Goal: Task Accomplishment & Management: Manage account settings

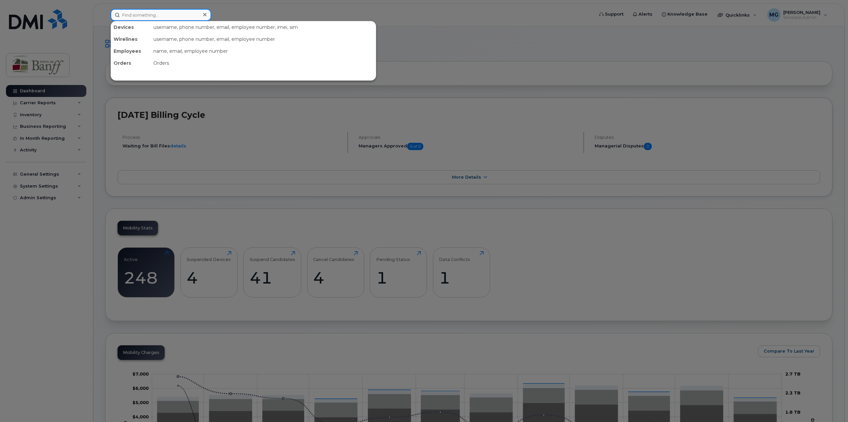
click at [154, 11] on input at bounding box center [161, 15] width 101 height 12
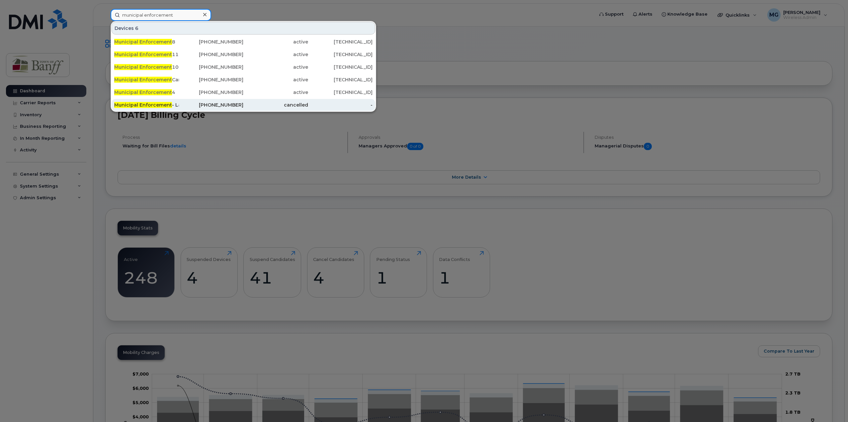
type input "municipal enforcement"
click at [177, 105] on div "Municipal Enforcement - Laptop 2" at bounding box center [146, 105] width 65 height 7
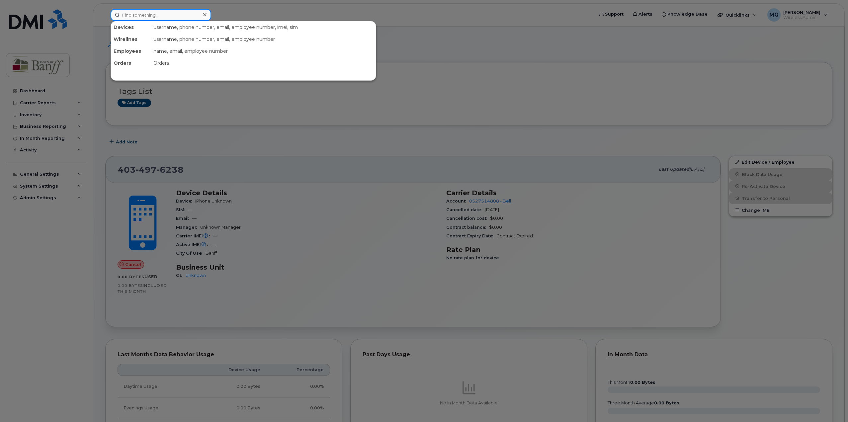
click at [173, 13] on input at bounding box center [161, 15] width 101 height 12
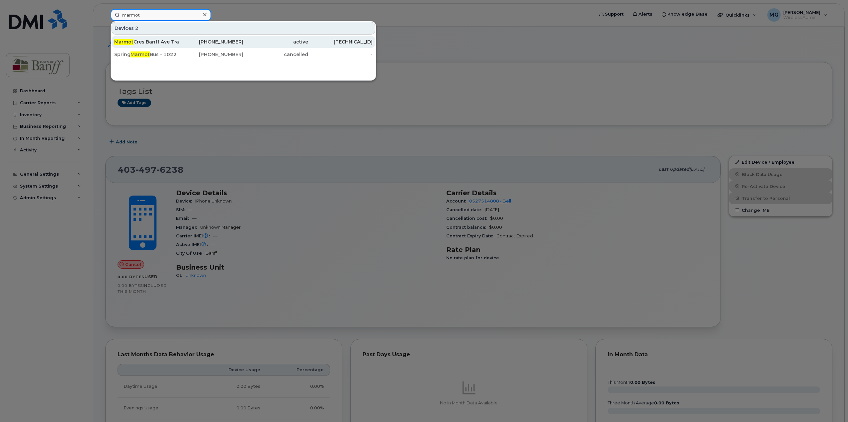
type input "marmot"
click at [166, 44] on div "Marmot Cres Banff Ave Traffax Device" at bounding box center [146, 41] width 65 height 7
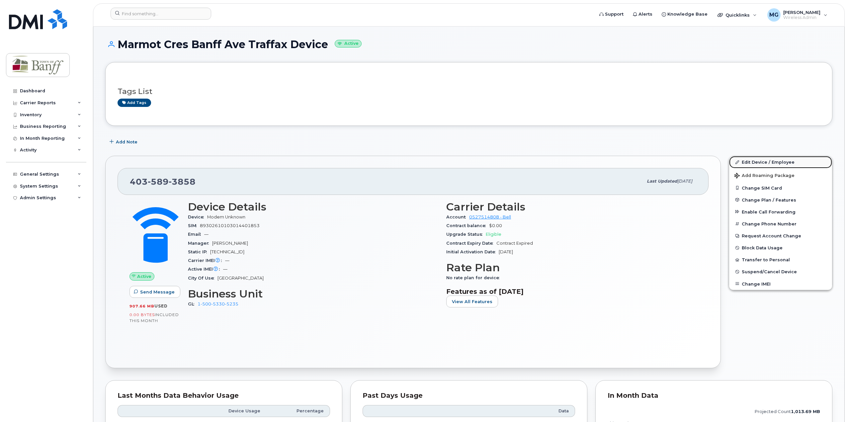
click at [760, 163] on link "Edit Device / Employee" at bounding box center [780, 162] width 103 height 12
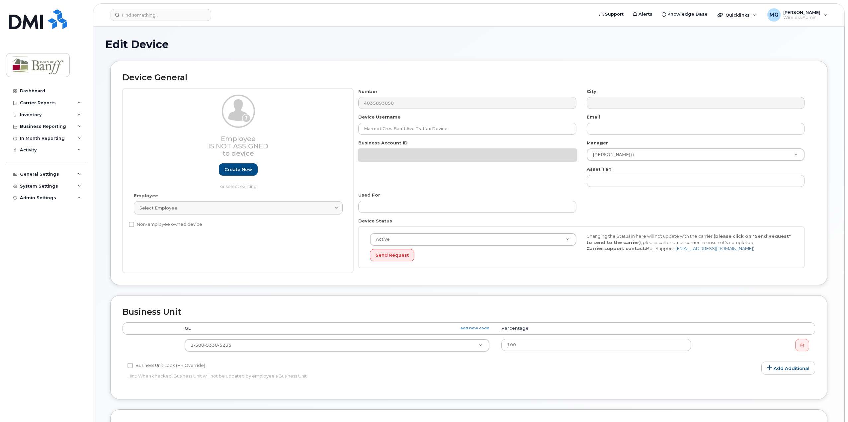
select select "7590706"
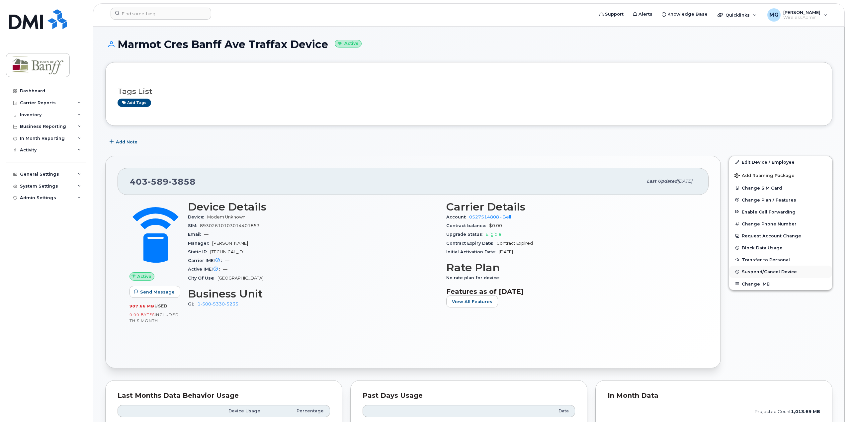
click at [764, 272] on span "Suspend/Cancel Device" at bounding box center [768, 271] width 55 height 5
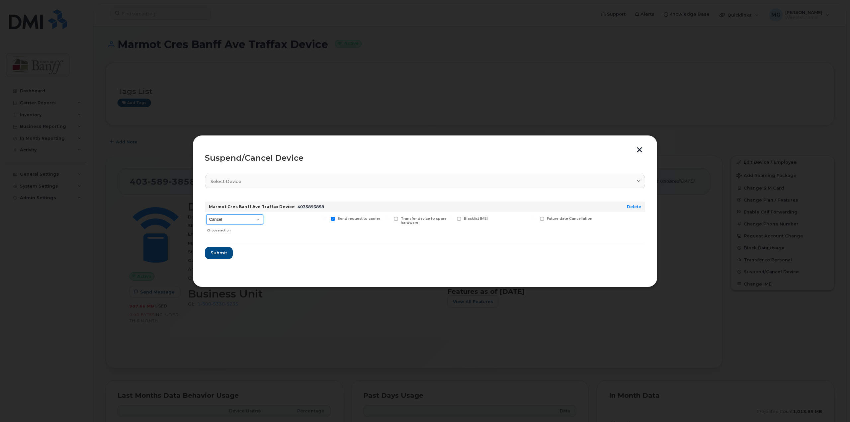
click at [252, 220] on select "Cancel Suspend - Extend Suspension Suspend - Reduced Rate Suspend - Full Rate S…" at bounding box center [234, 219] width 57 height 10
select select "[object Object]"
click at [206, 214] on select "Cancel Suspend - Extend Suspension Suspend - Reduced Rate Suspend - Full Rate S…" at bounding box center [234, 219] width 57 height 10
drag, startPoint x: 206, startPoint y: 252, endPoint x: 288, endPoint y: 259, distance: 82.6
click at [288, 259] on section "Select device Type first three symbols or more Marmot Cres Banff Ave Traffax De…" at bounding box center [425, 222] width 440 height 106
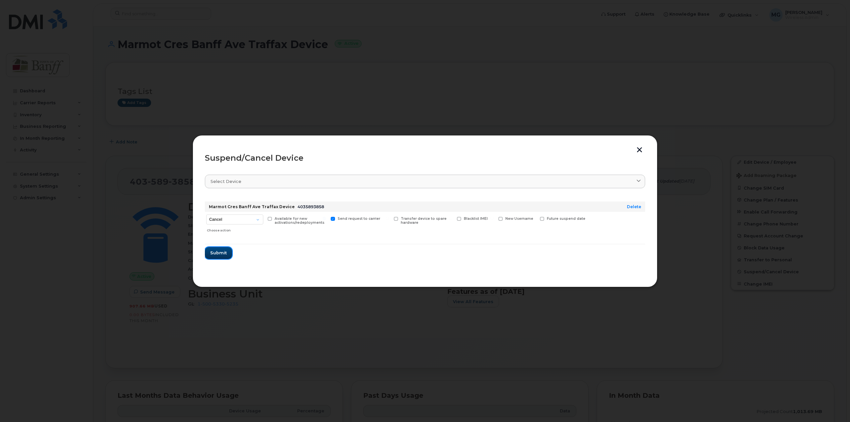
click at [222, 254] on span "Submit" at bounding box center [218, 253] width 17 height 6
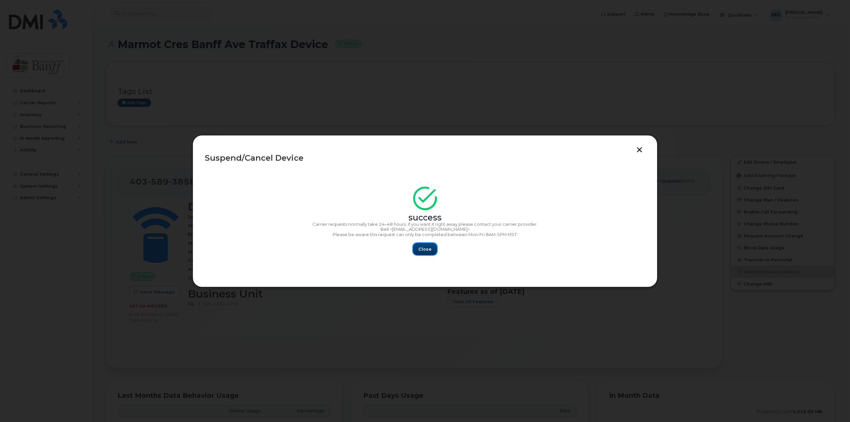
click at [433, 248] on button "Close" at bounding box center [425, 249] width 24 height 12
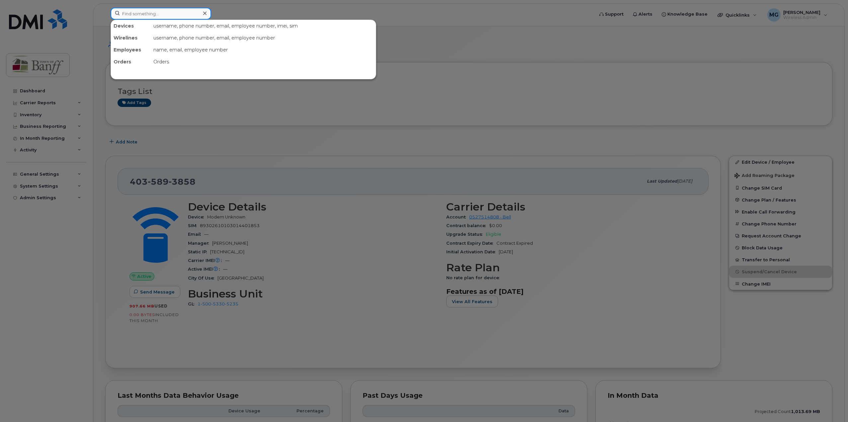
click at [150, 15] on input at bounding box center [161, 14] width 101 height 12
drag, startPoint x: 143, startPoint y: 13, endPoint x: 93, endPoint y: 12, distance: 50.5
click at [105, 12] on div "rimrock Devices Rimrock Resort Hotel Transit Hub 403-763-9451 cancelled -" at bounding box center [349, 15] width 489 height 15
type input "c"
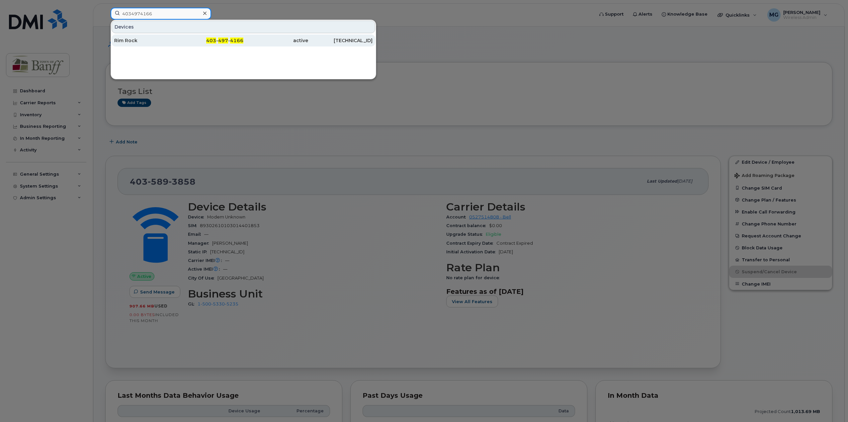
type input "4034974166"
click at [144, 41] on div "Rim Rock" at bounding box center [146, 40] width 65 height 7
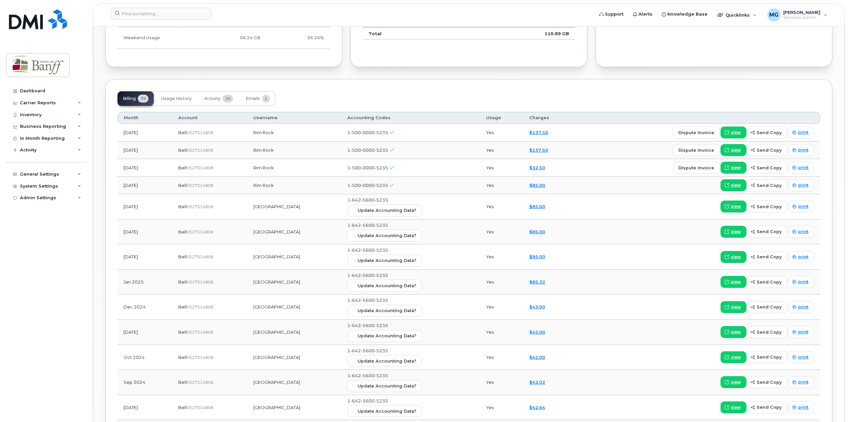
scroll to position [398, 0]
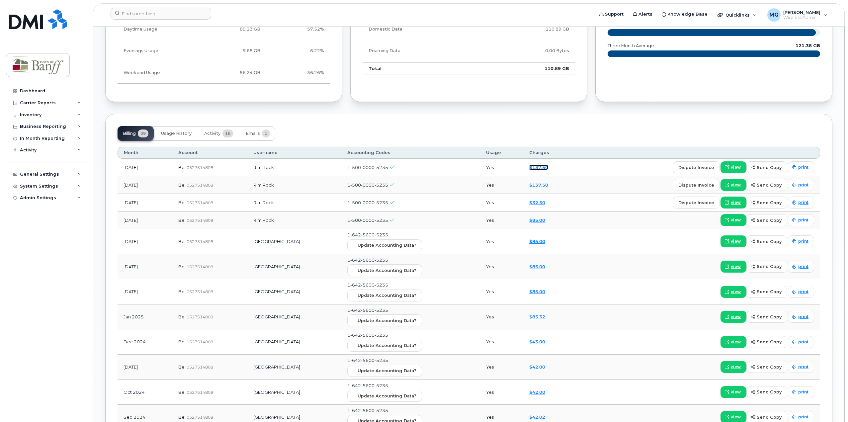
click at [540, 168] on link "$137.50" at bounding box center [538, 167] width 19 height 5
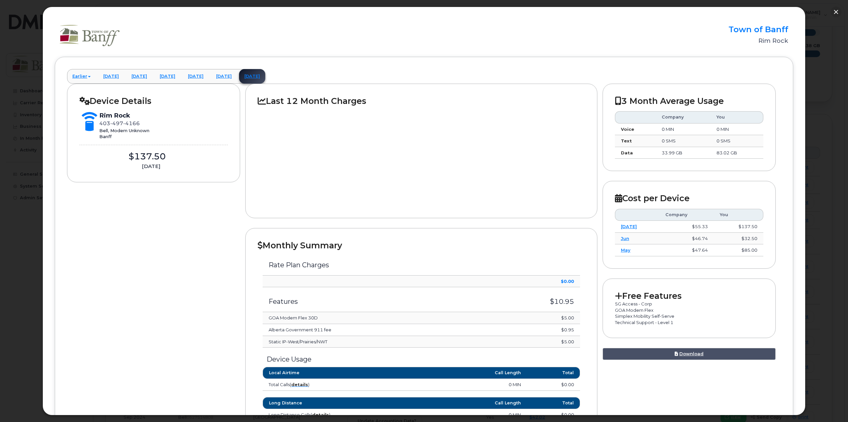
scroll to position [0, 0]
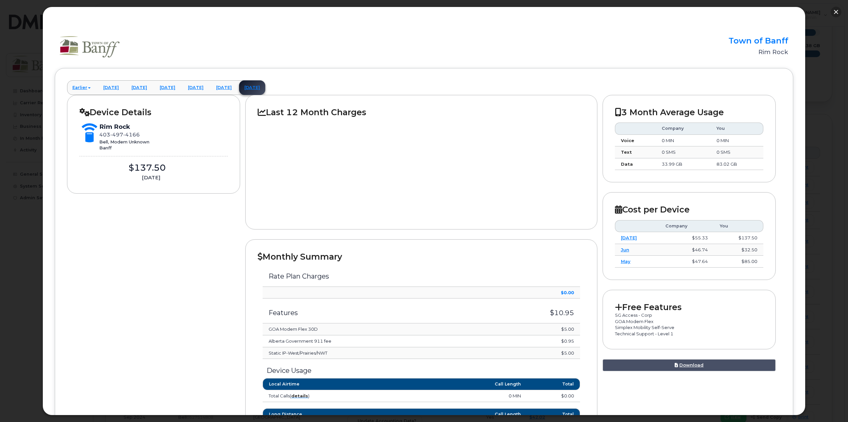
click at [835, 11] on button "button" at bounding box center [835, 12] width 11 height 11
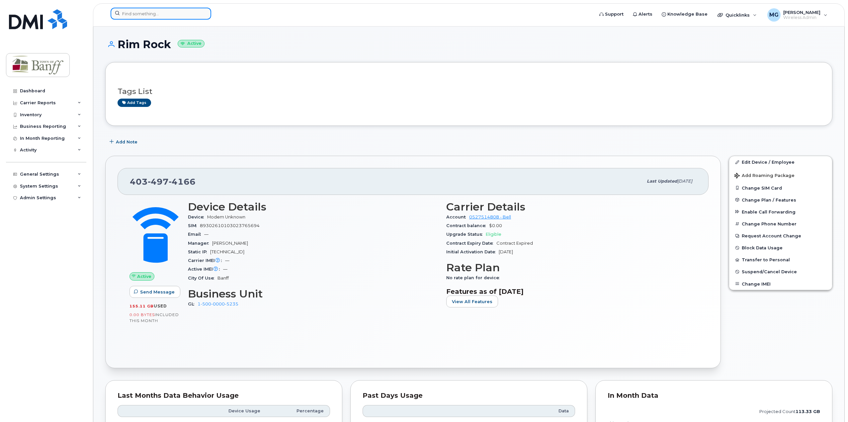
click at [151, 18] on input at bounding box center [161, 14] width 101 height 12
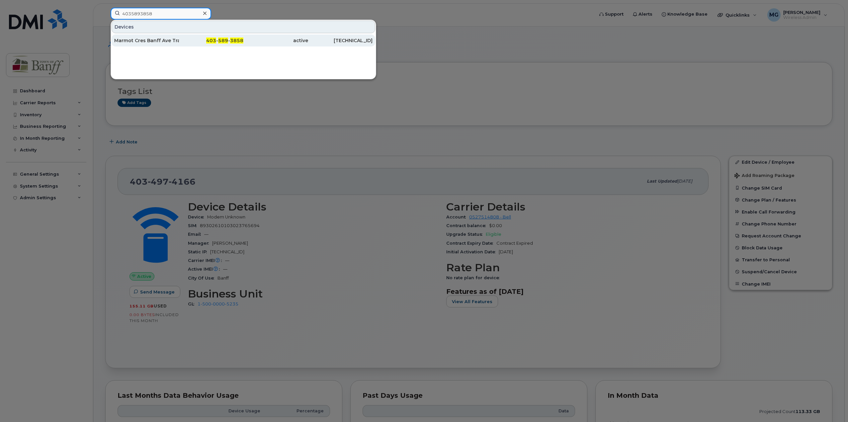
type input "4035893858"
click at [171, 43] on div "Marmot Cres Banff Ave Traffax Device" at bounding box center [146, 40] width 65 height 7
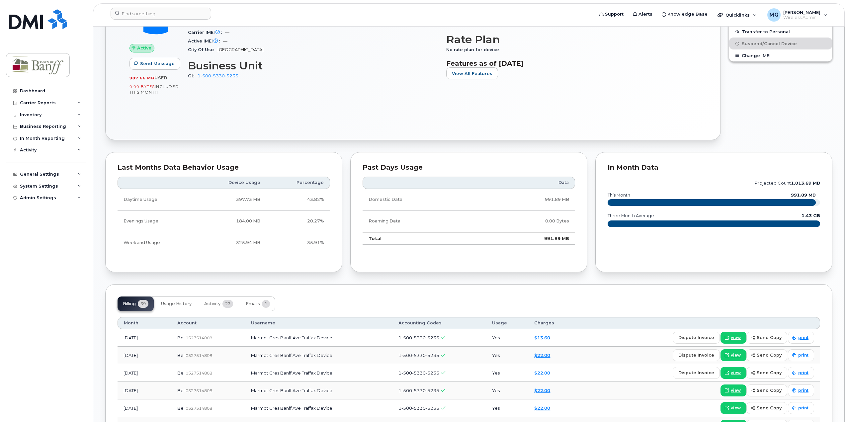
scroll to position [299, 0]
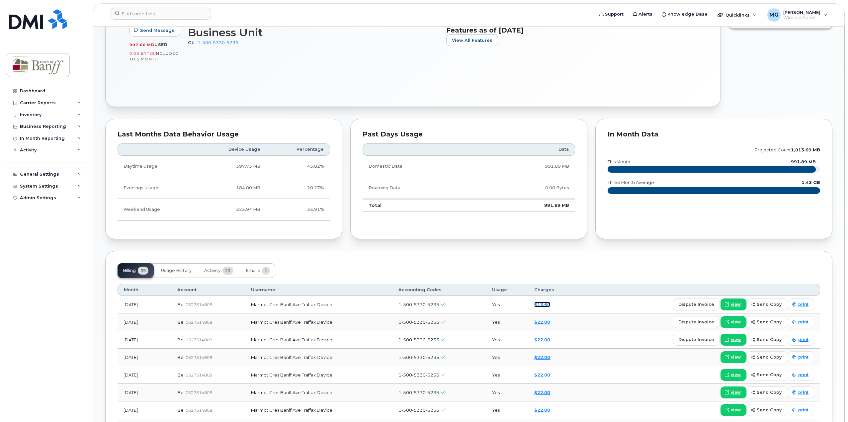
click at [547, 307] on link "$13.60" at bounding box center [542, 304] width 16 height 5
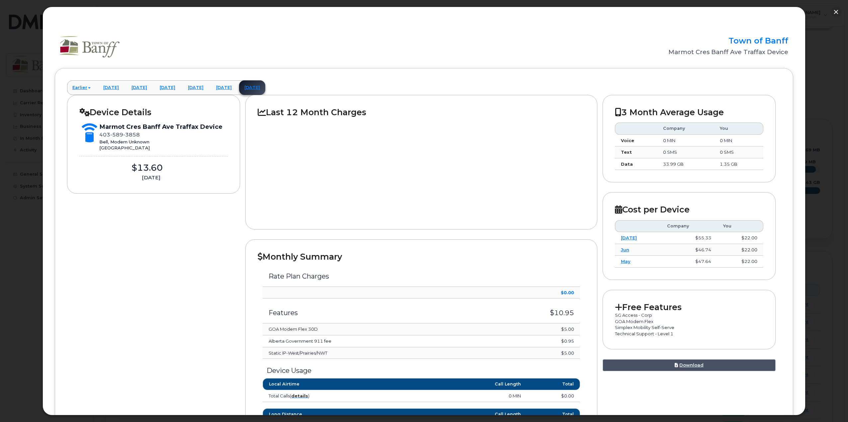
scroll to position [66, 0]
click at [836, 9] on button "button" at bounding box center [835, 12] width 11 height 11
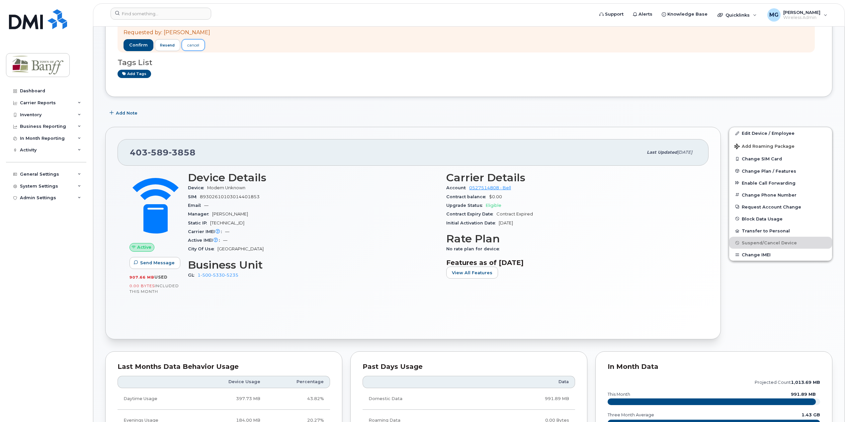
click at [195, 43] on div "cancel" at bounding box center [193, 45] width 12 height 6
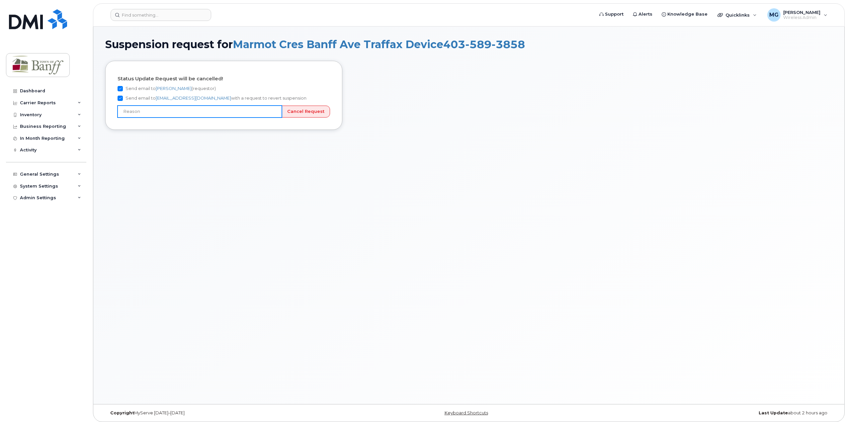
click at [239, 112] on input "text" at bounding box center [199, 112] width 164 height 12
type input "Picked number by mistake"
click at [293, 112] on input "Cancel Request" at bounding box center [305, 112] width 48 height 12
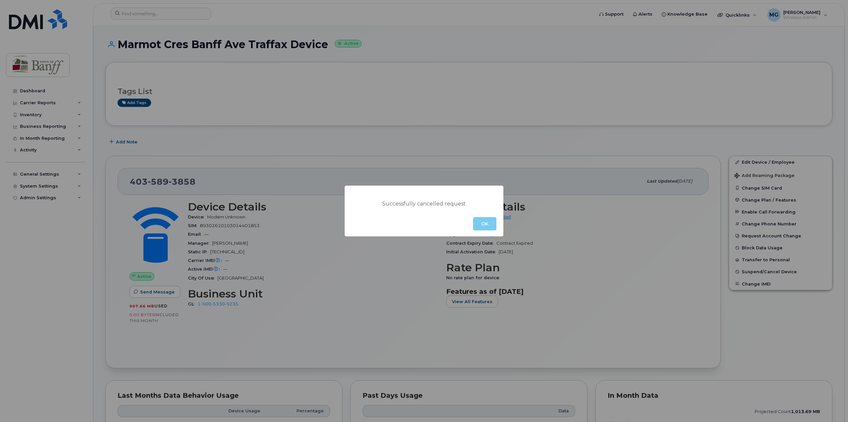
click at [487, 222] on button "OK" at bounding box center [484, 223] width 23 height 13
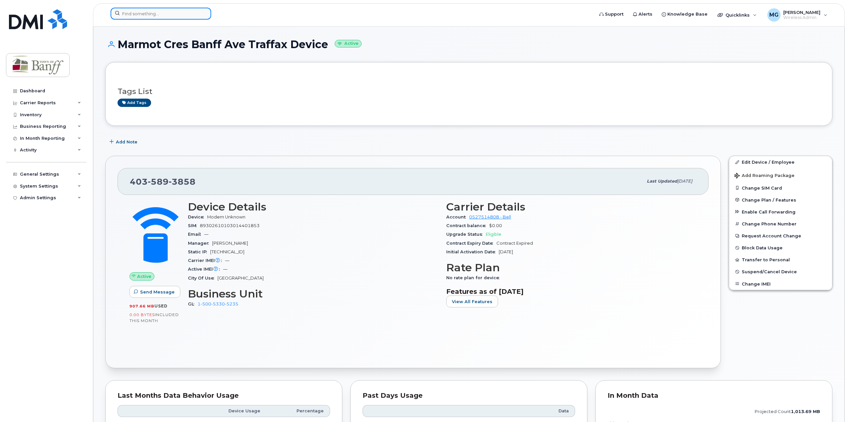
click at [144, 14] on input at bounding box center [161, 14] width 101 height 12
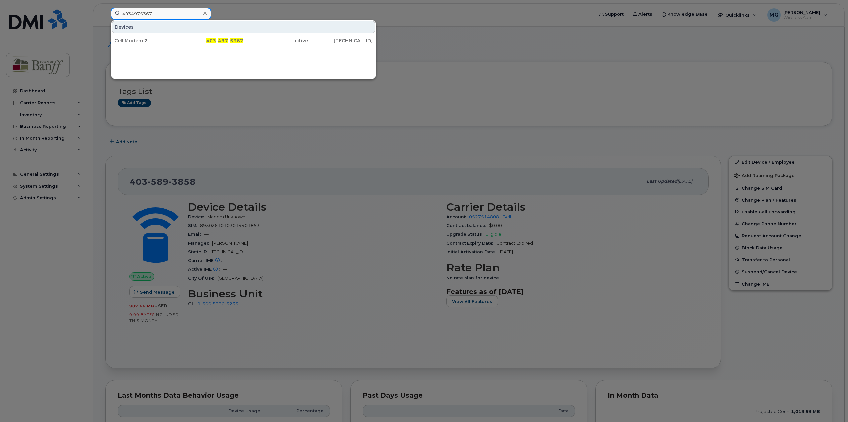
type input "4034975367"
click at [139, 40] on div "Cell Modem 2" at bounding box center [146, 40] width 65 height 7
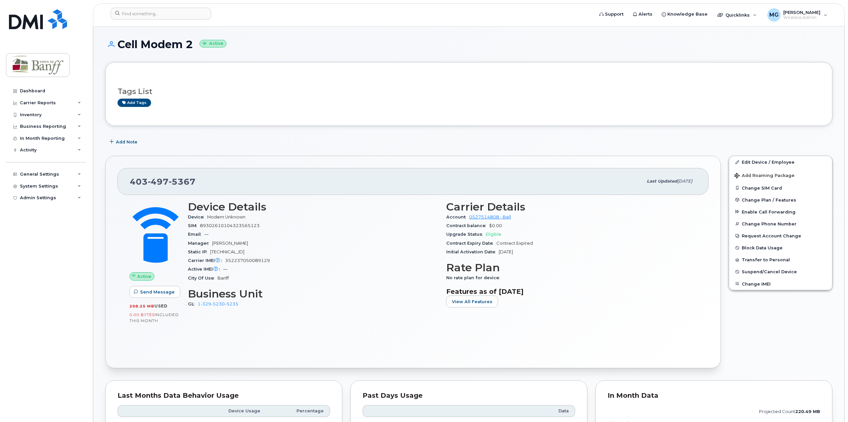
scroll to position [431, 0]
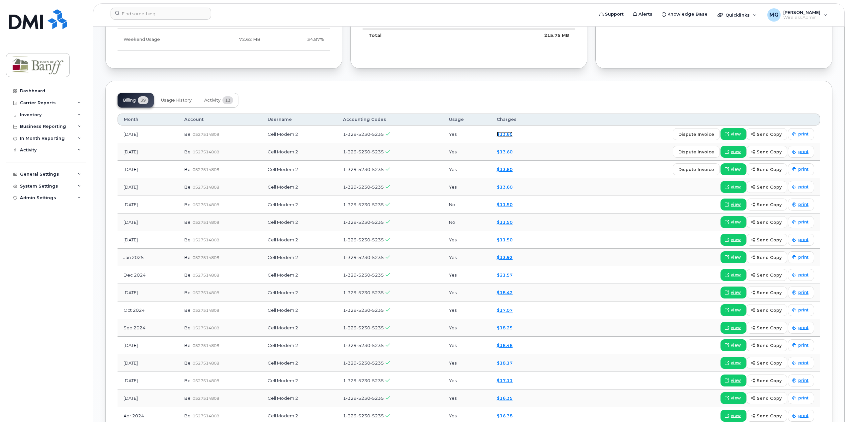
click at [512, 132] on link "$13.60" at bounding box center [504, 133] width 16 height 5
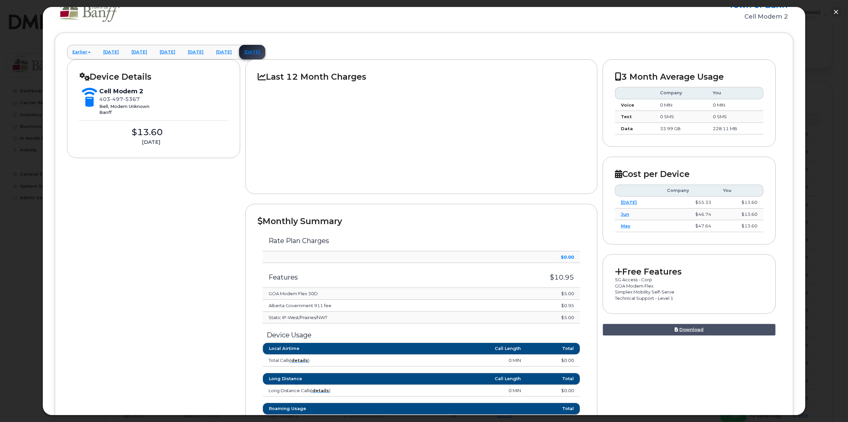
scroll to position [0, 0]
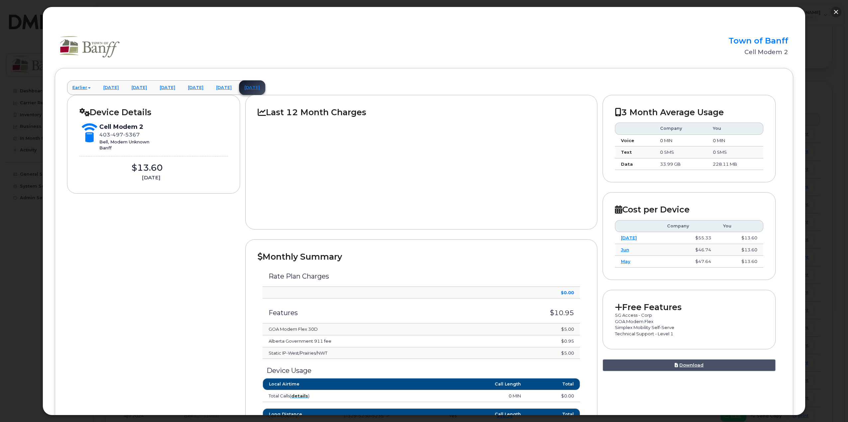
drag, startPoint x: 835, startPoint y: 14, endPoint x: 724, endPoint y: 34, distance: 112.4
click at [835, 13] on button "button" at bounding box center [835, 12] width 11 height 11
